Goal: Check status: Check status

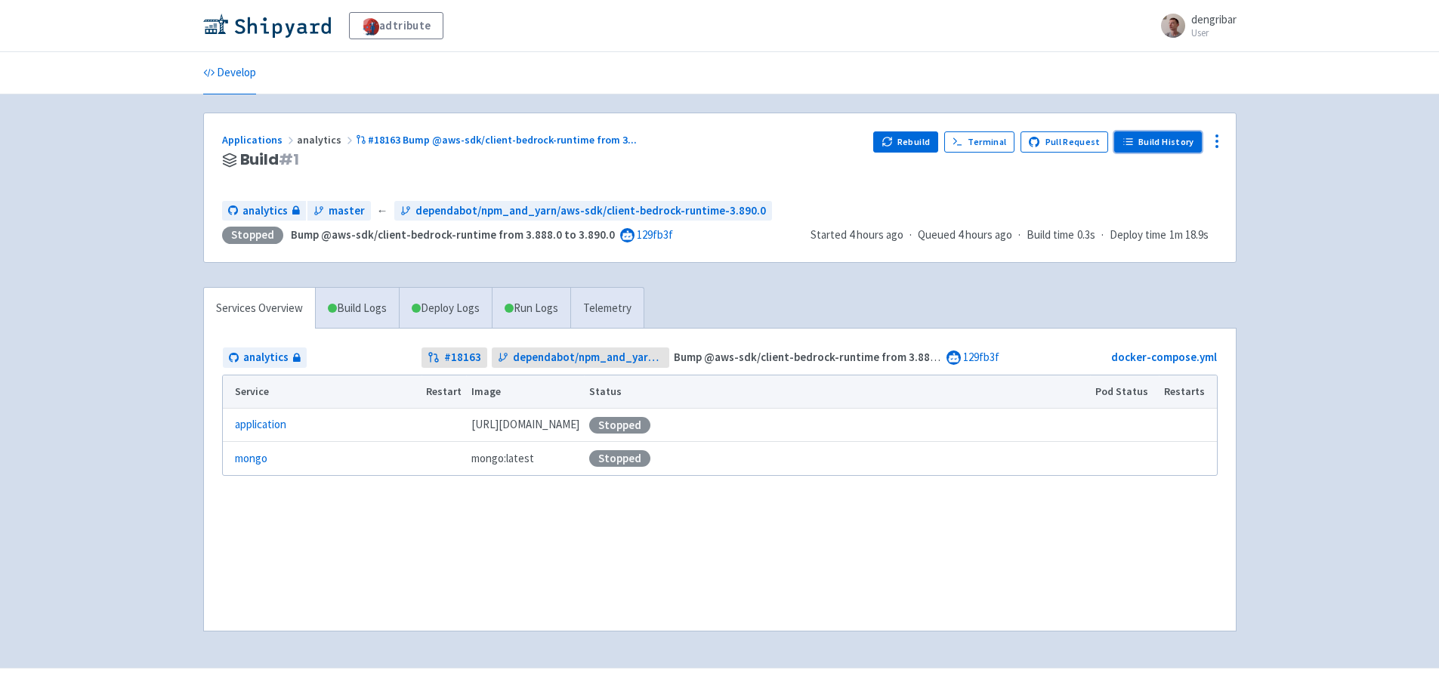
click at [1150, 140] on link "Build History" at bounding box center [1158, 141] width 88 height 21
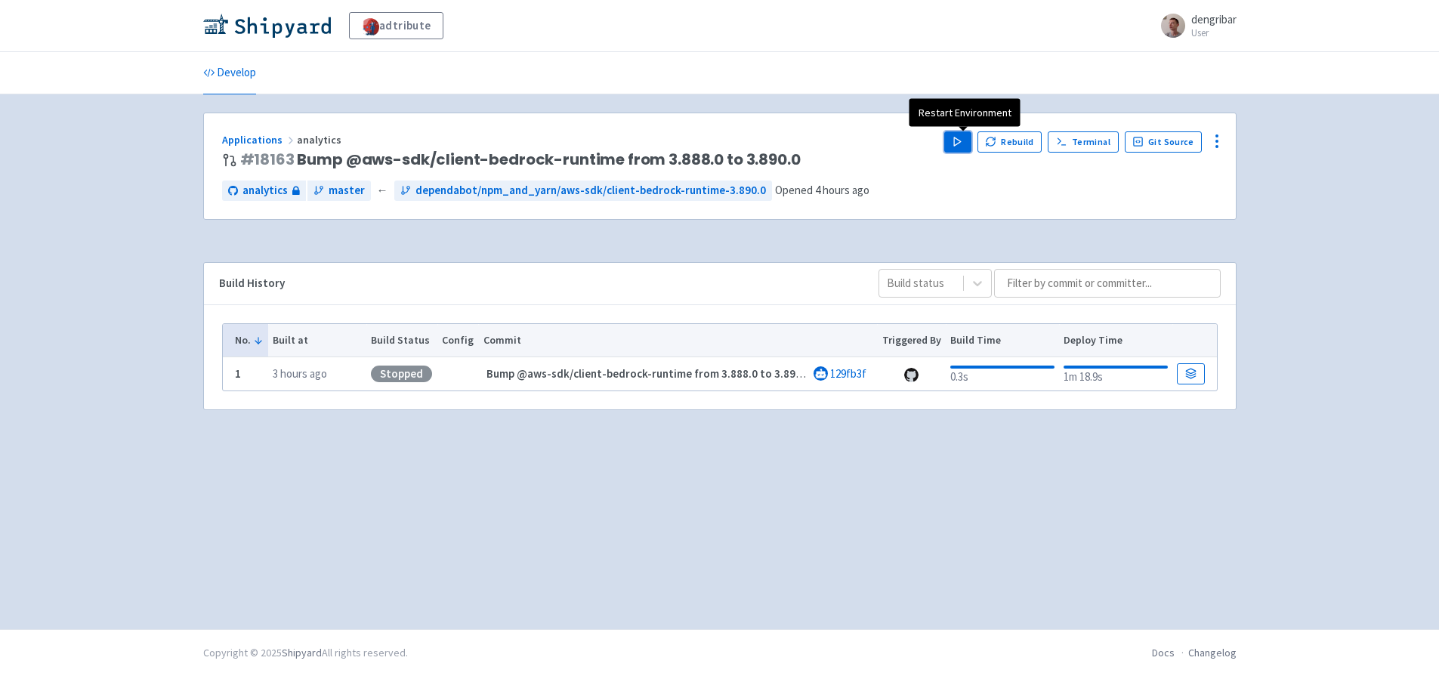
click at [963, 139] on icon "button" at bounding box center [957, 141] width 11 height 11
